Goal: Task Accomplishment & Management: Complete application form

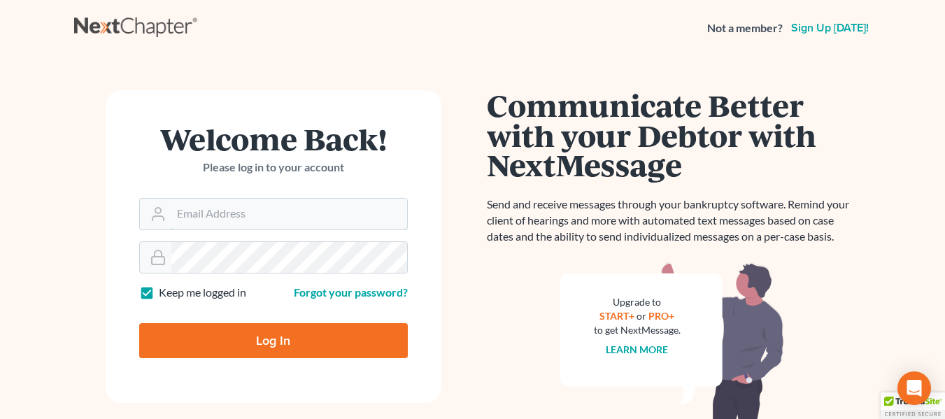
type input "[EMAIL_ADDRESS][DOMAIN_NAME]"
click at [321, 336] on input "Log In" at bounding box center [273, 340] width 268 height 35
type input "Thinking..."
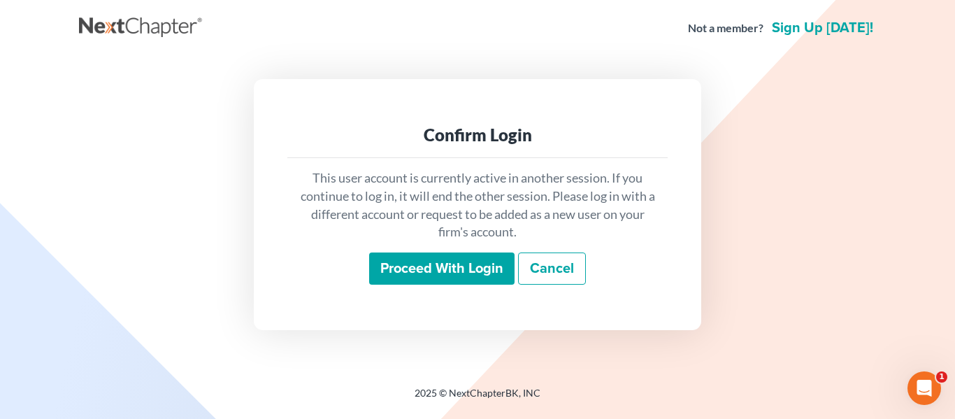
click at [449, 265] on input "Proceed with login" at bounding box center [441, 268] width 145 height 32
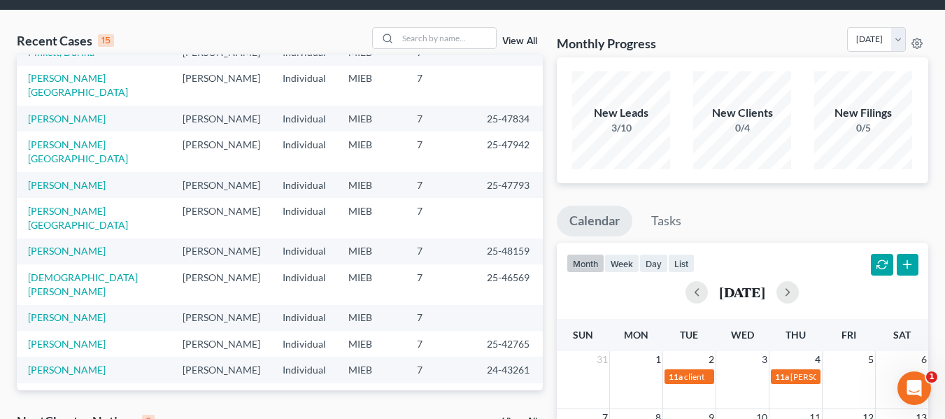
scroll to position [47, 0]
click at [424, 40] on input "search" at bounding box center [447, 37] width 98 height 20
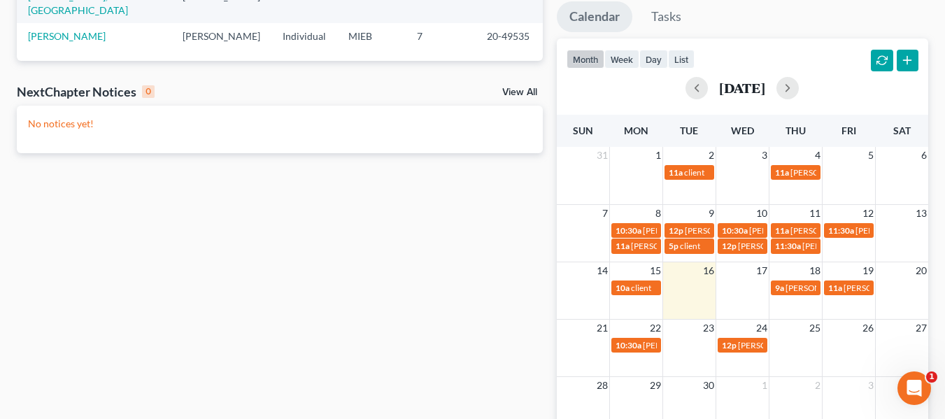
scroll to position [0, 0]
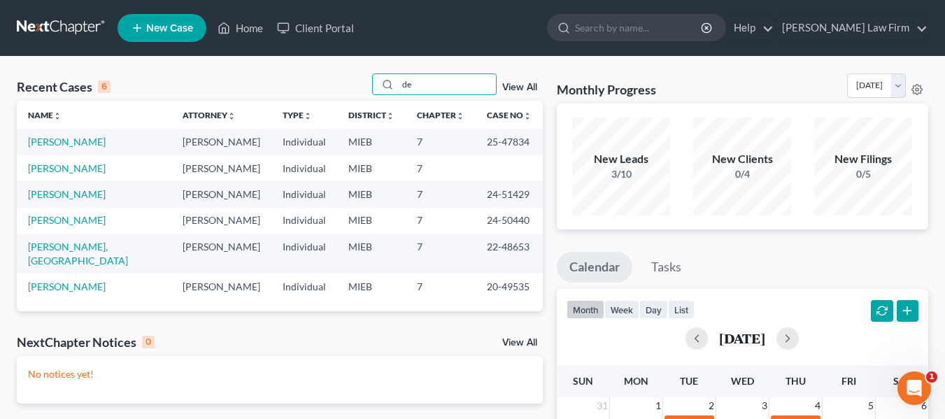
type input "d"
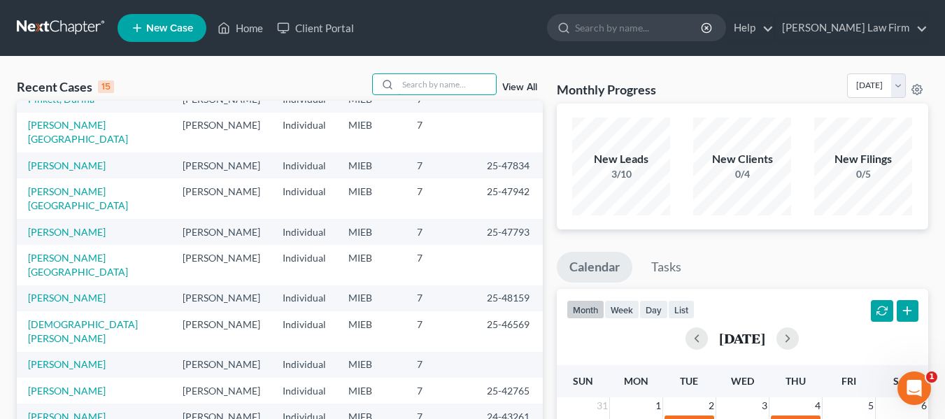
scroll to position [96, 0]
click at [67, 251] on link "Wilkes, Tianna" at bounding box center [78, 264] width 100 height 26
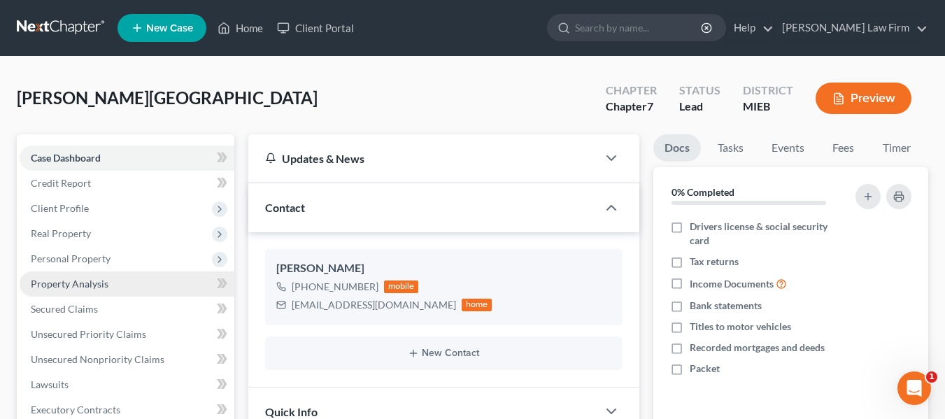
click at [77, 282] on span "Property Analysis" at bounding box center [70, 284] width 78 height 12
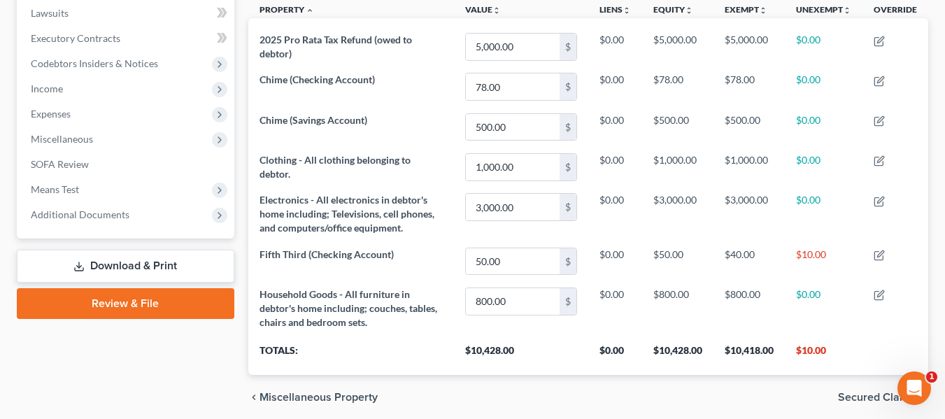
scroll to position [375, 0]
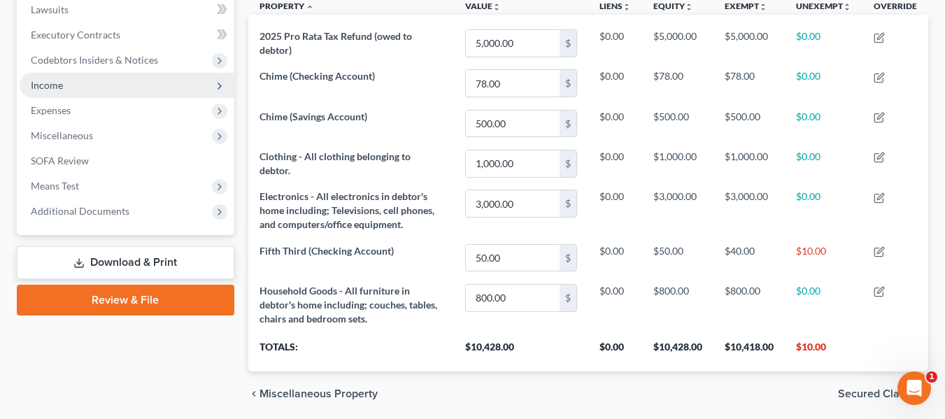
click at [54, 85] on span "Income" at bounding box center [47, 85] width 32 height 12
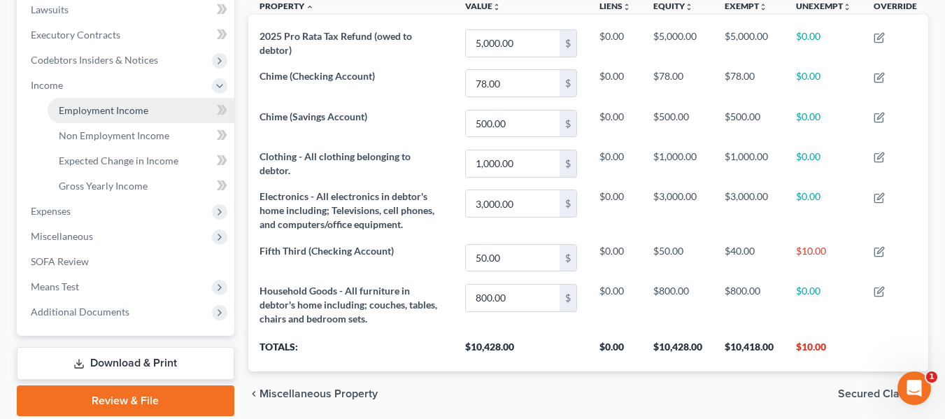
click at [85, 115] on span "Employment Income" at bounding box center [103, 110] width 89 height 12
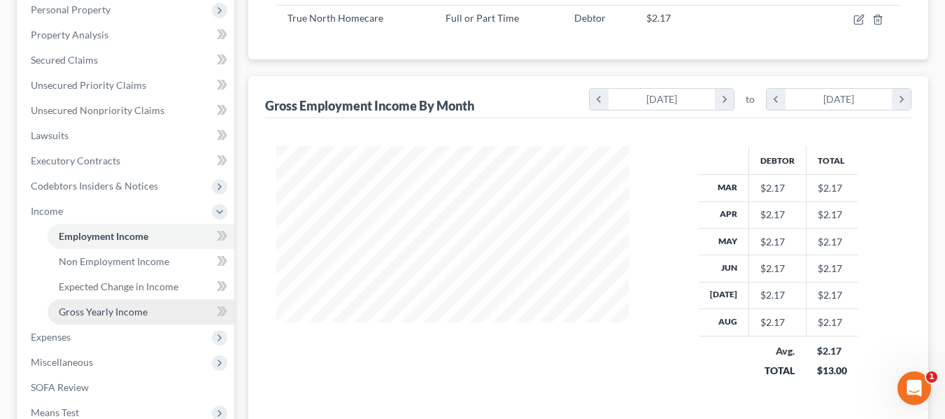
scroll to position [250, 0]
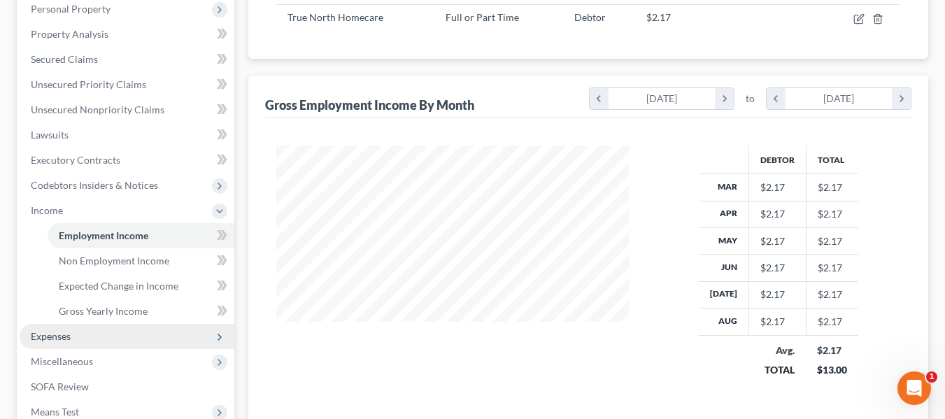
click at [88, 325] on span "Expenses" at bounding box center [127, 336] width 215 height 25
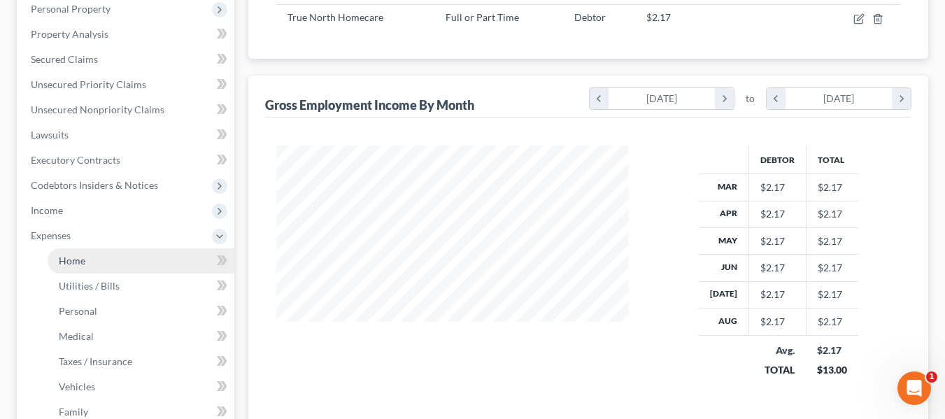
click at [83, 256] on span "Home" at bounding box center [72, 260] width 27 height 12
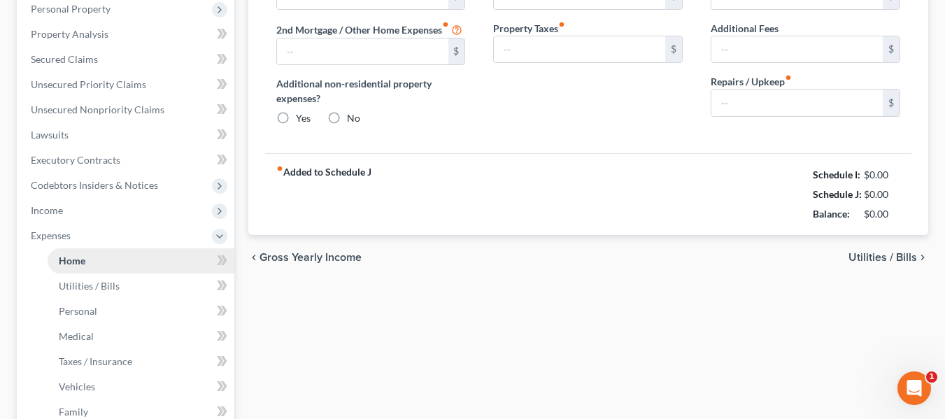
type input "1,075.00"
type input "0.00"
radio input "true"
type input "0.00"
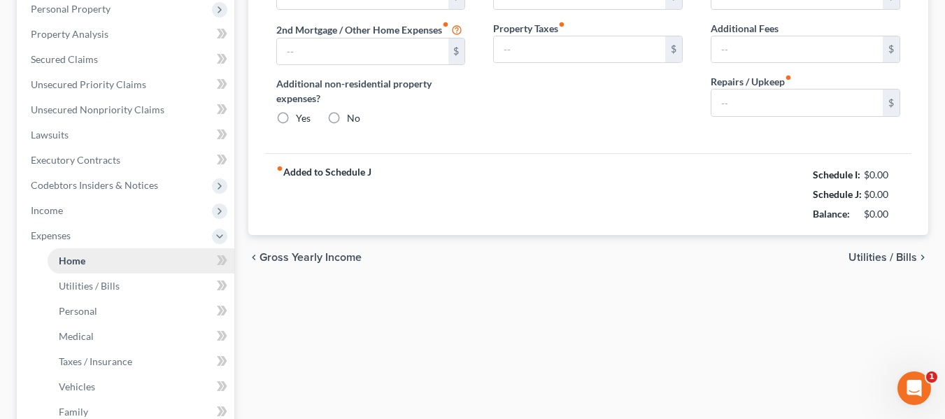
type input "0.00"
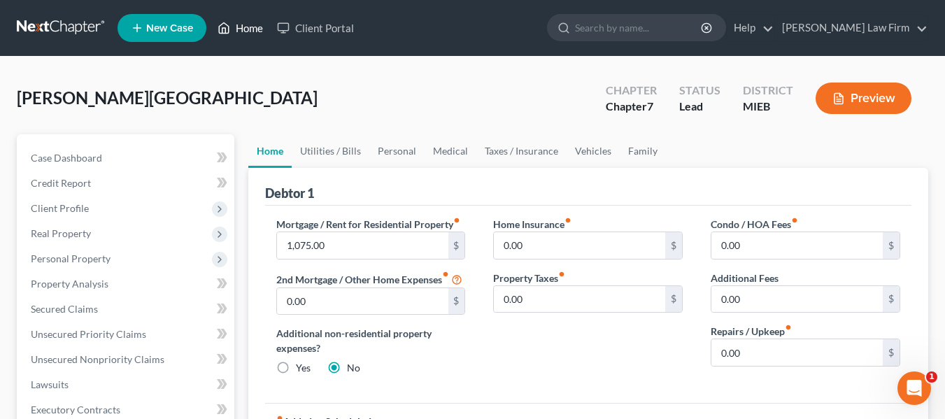
click at [252, 29] on link "Home" at bounding box center [239, 27] width 59 height 25
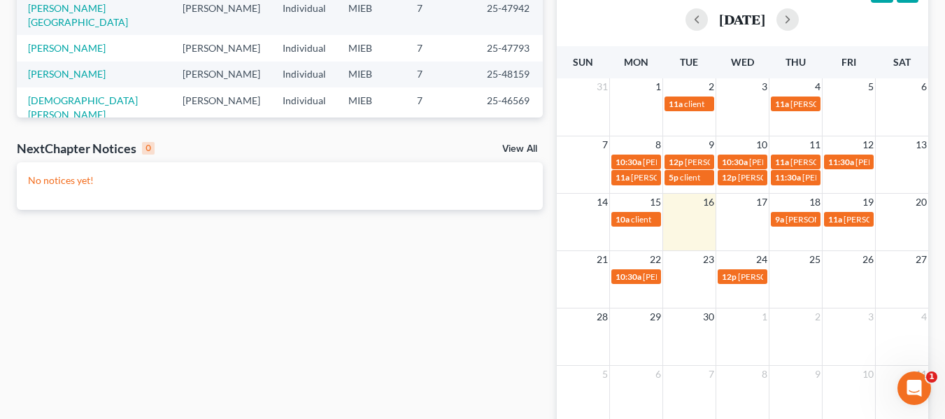
scroll to position [320, 0]
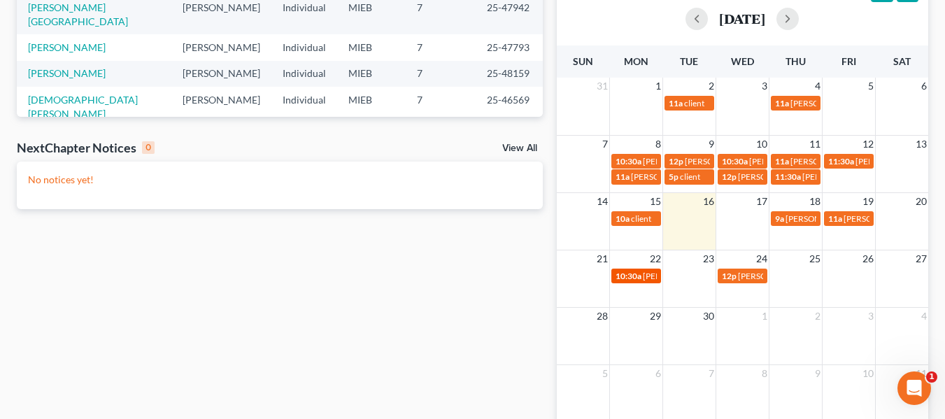
click at [629, 275] on span "10:30a" at bounding box center [628, 276] width 26 height 10
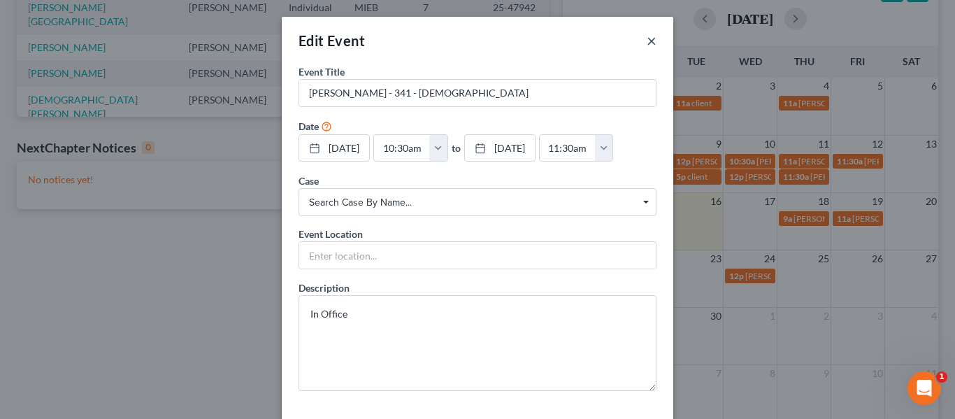
click at [647, 43] on button "×" at bounding box center [652, 40] width 10 height 17
